Goal: Find specific page/section: Find specific page/section

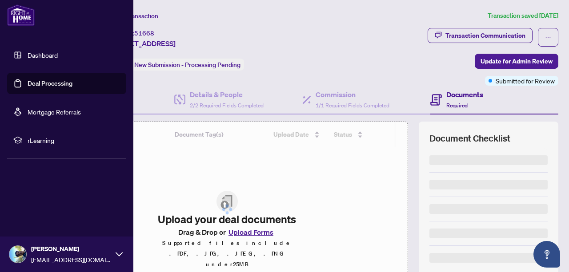
click at [54, 83] on link "Deal Processing" at bounding box center [50, 84] width 45 height 8
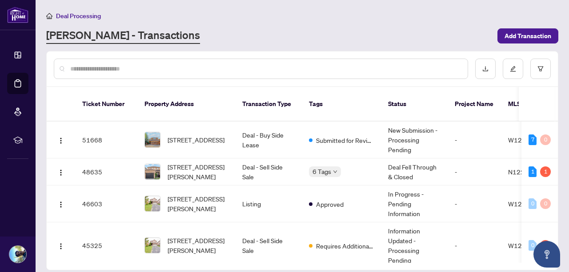
click at [262, 62] on div at bounding box center [261, 69] width 414 height 20
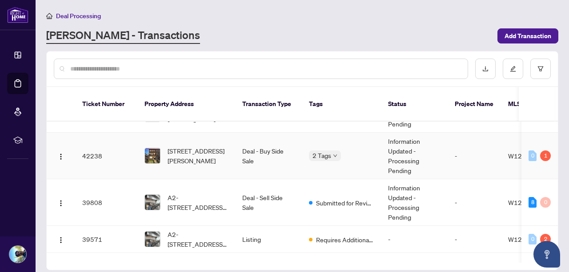
scroll to position [177, 0]
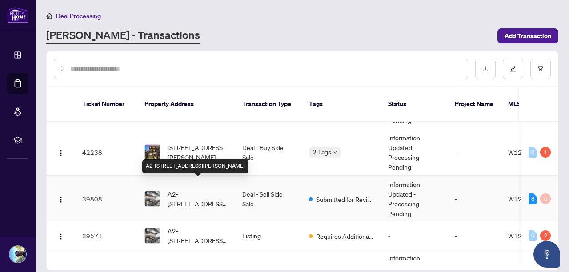
click at [188, 195] on span "A2-[STREET_ADDRESS][PERSON_NAME]" at bounding box center [197, 199] width 60 height 20
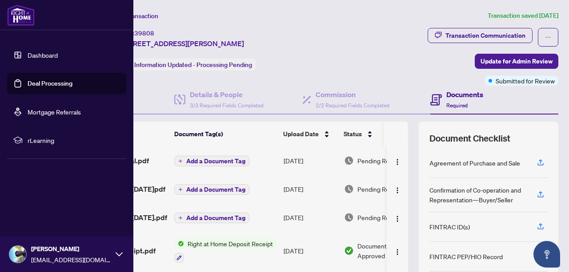
click at [28, 84] on link "Deal Processing" at bounding box center [50, 84] width 45 height 8
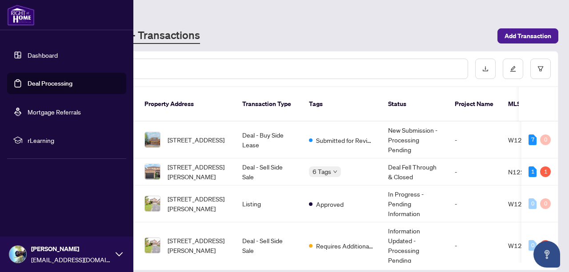
click at [48, 81] on link "Deal Processing" at bounding box center [50, 84] width 45 height 8
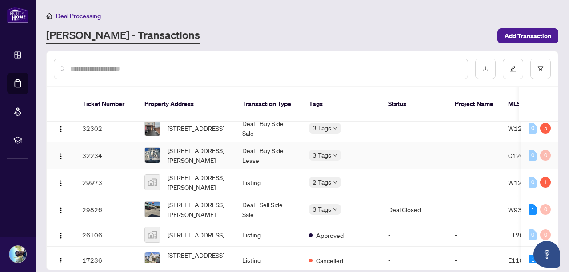
scroll to position [432, 0]
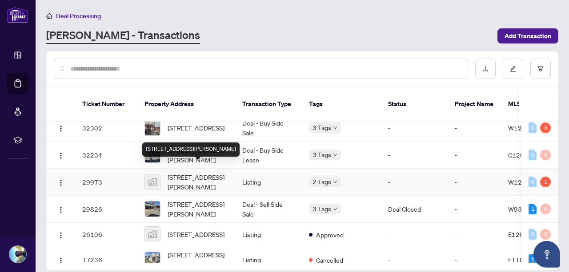
click at [205, 174] on span "[STREET_ADDRESS][PERSON_NAME]" at bounding box center [197, 182] width 60 height 20
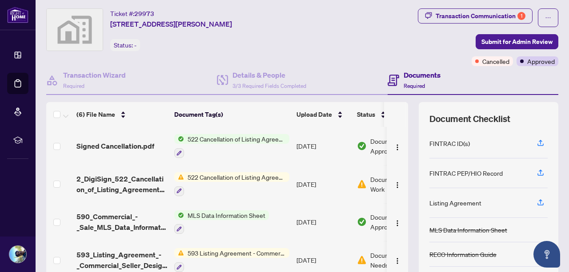
scroll to position [19, 0]
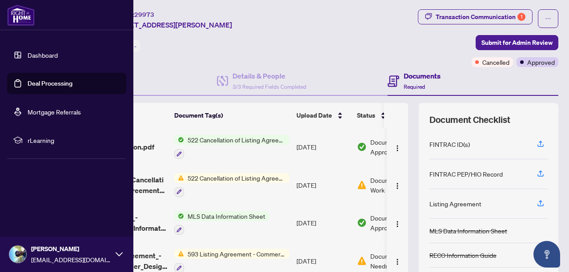
click at [38, 80] on link "Deal Processing" at bounding box center [50, 84] width 45 height 8
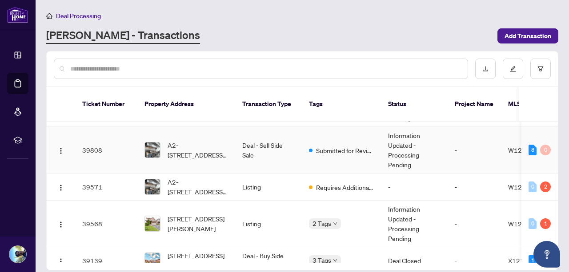
scroll to position [229, 0]
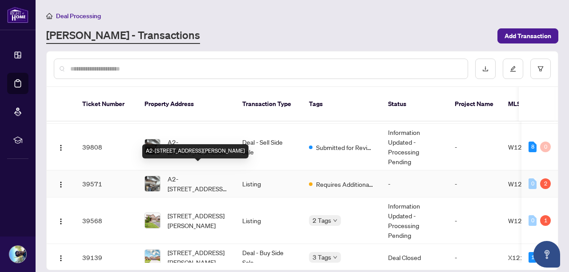
click at [200, 174] on span "A2-[STREET_ADDRESS][PERSON_NAME]" at bounding box center [197, 184] width 60 height 20
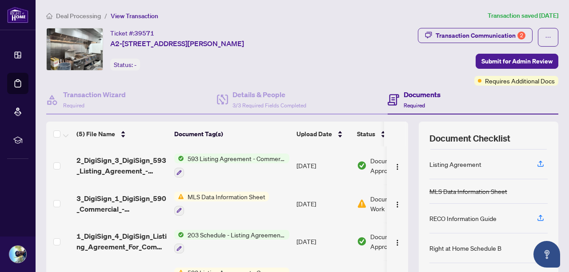
scroll to position [60, 0]
click at [252, 157] on span "593 Listing Agreement - Commercial - Seller Designated Representation Agreement…" at bounding box center [236, 159] width 105 height 10
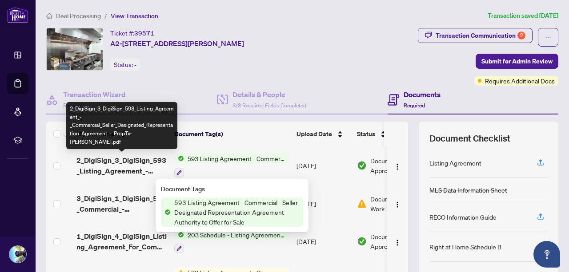
click at [103, 168] on span "2_DigiSign_3_DigiSign_593_Listing_Agreement_-_Commercial_Seller_Designated_Repr…" at bounding box center [121, 165] width 91 height 21
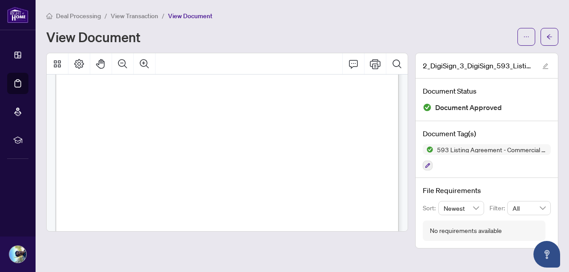
scroll to position [95, 0]
click at [550, 31] on span "button" at bounding box center [549, 37] width 6 height 14
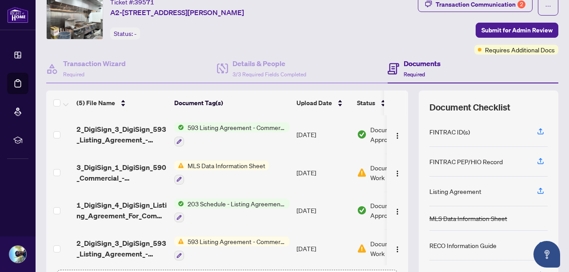
scroll to position [31, 0]
click at [298, 135] on td "[DATE]" at bounding box center [323, 134] width 60 height 38
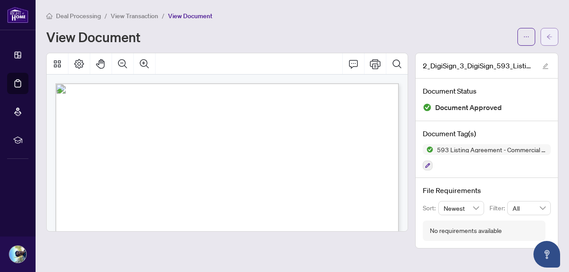
click at [549, 34] on icon "arrow-left" at bounding box center [549, 37] width 6 height 6
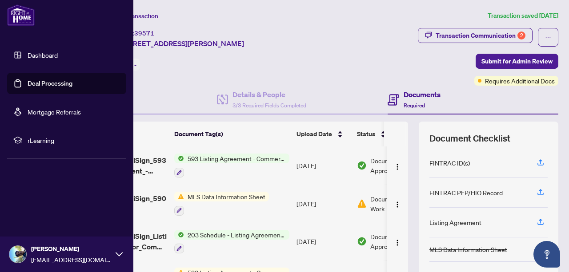
click at [34, 81] on link "Deal Processing" at bounding box center [50, 84] width 45 height 8
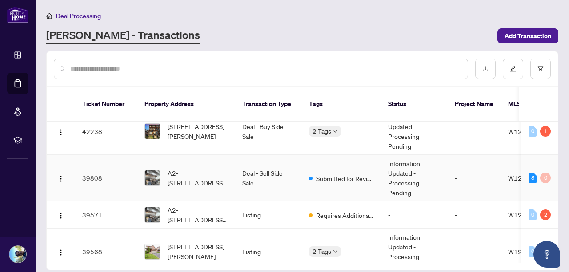
scroll to position [201, 0]
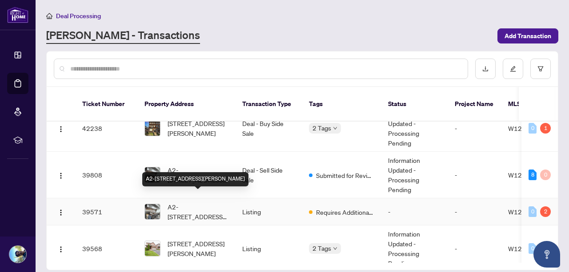
click at [199, 203] on span "A2-[STREET_ADDRESS][PERSON_NAME]" at bounding box center [197, 212] width 60 height 20
